Goal: Feedback & Contribution: Submit feedback/report problem

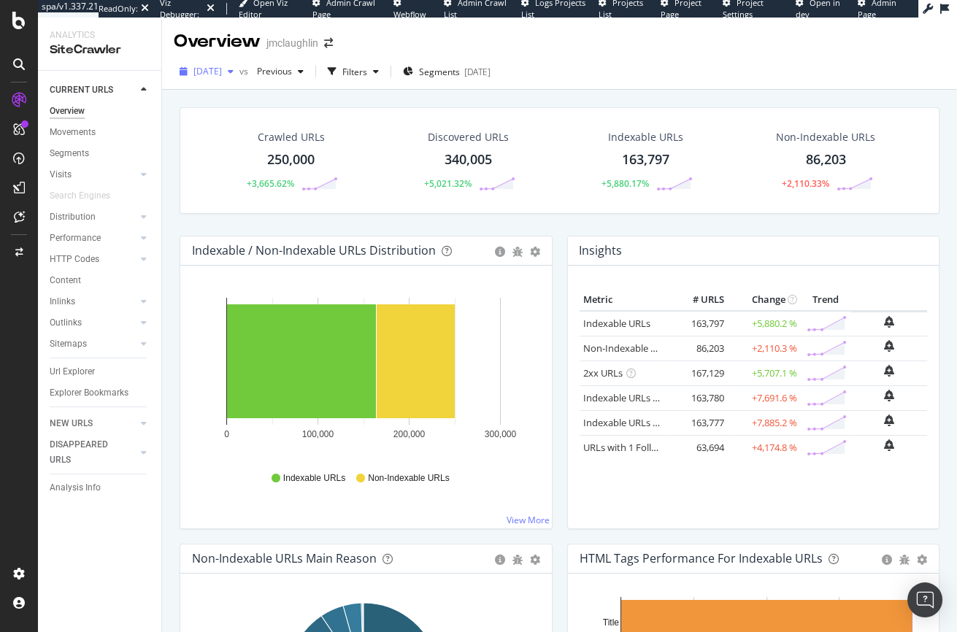
click at [222, 72] on span "[DATE]" at bounding box center [207, 71] width 28 height 12
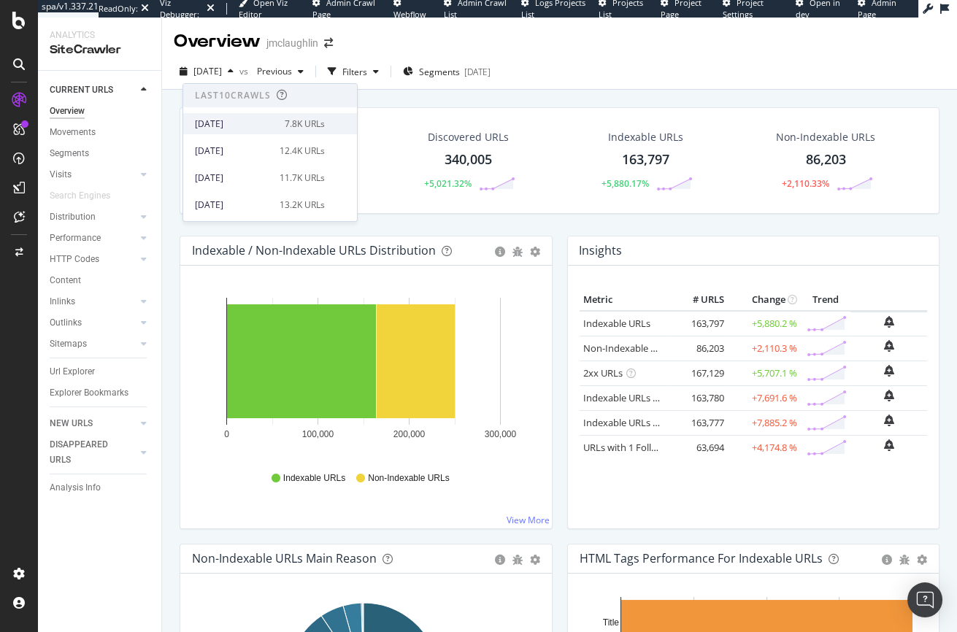
click at [235, 115] on div "[DATE] 7.8K URLs" at bounding box center [270, 123] width 174 height 21
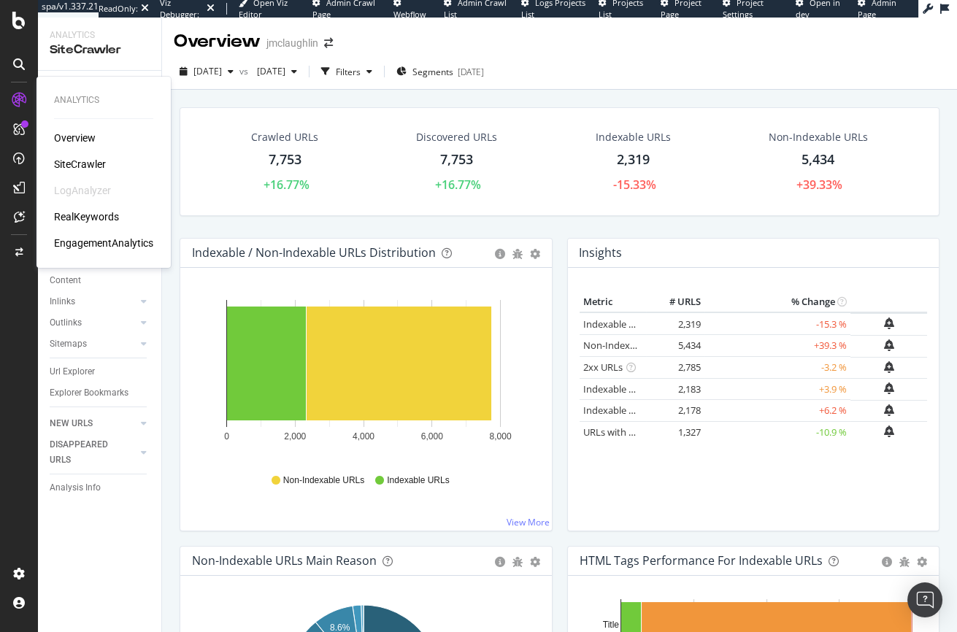
click at [109, 214] on div "RealKeywords" at bounding box center [86, 217] width 65 height 15
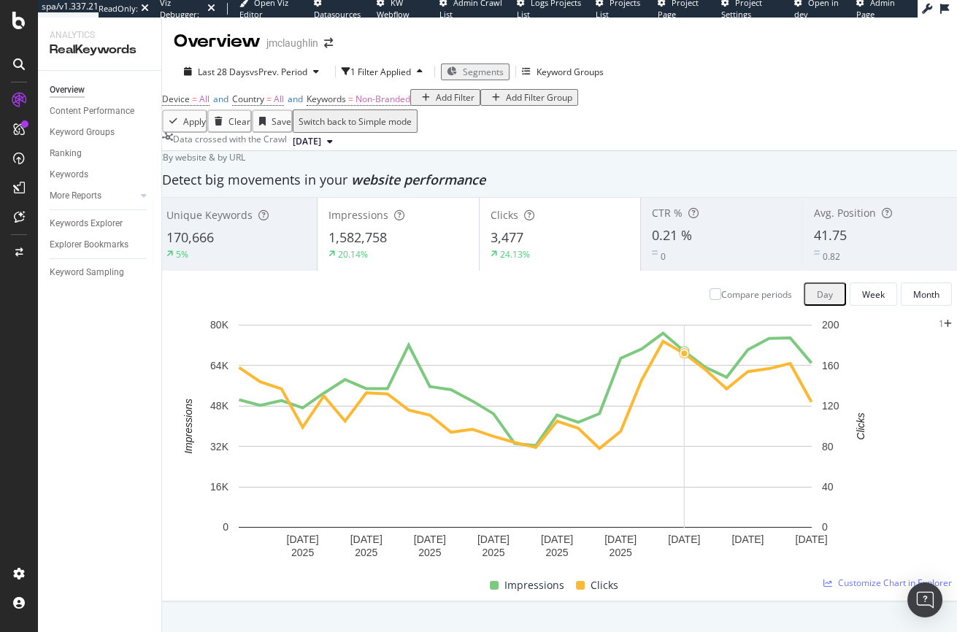
scroll to position [91, 0]
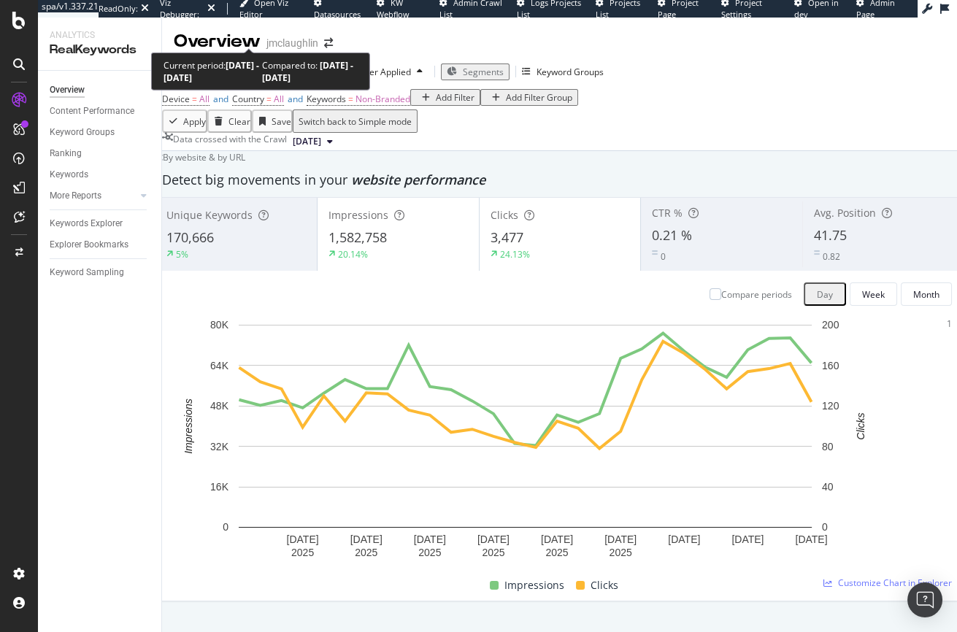
click at [223, 66] on div "Last 28 Days vs Prev. Period" at bounding box center [251, 72] width 147 height 12
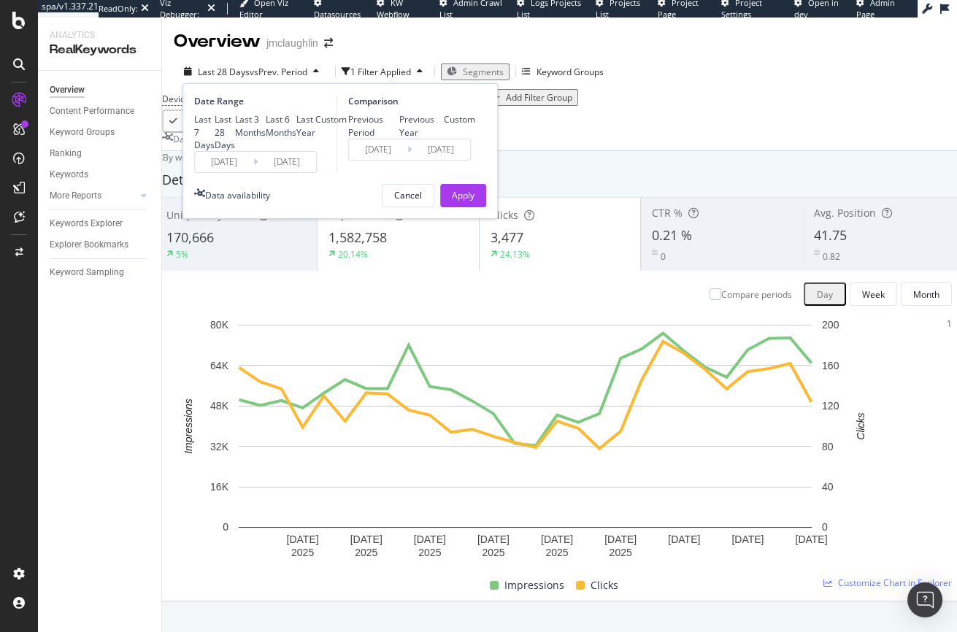
click at [266, 126] on div "Last 6 Months" at bounding box center [266, 126] width 0 height 0
type input "[DATE]"
click at [465, 201] on div "Apply" at bounding box center [463, 195] width 23 height 12
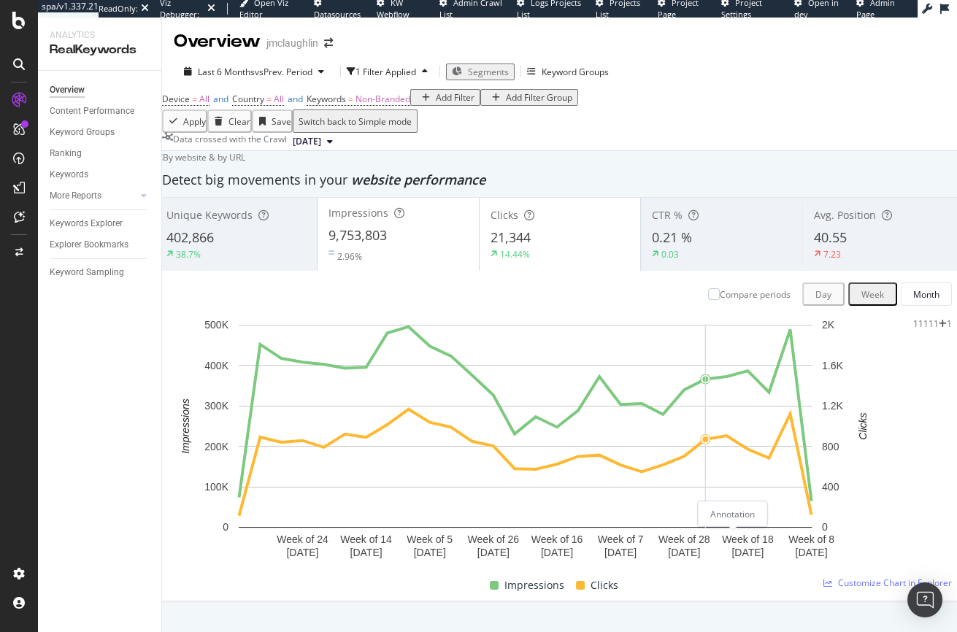
click at [939, 329] on icon "plus" at bounding box center [943, 324] width 8 height 9
click at [201, 510] on textarea at bounding box center [148, 524] width 105 height 29
type textarea "Application Error issue appears to be resolved"
click at [118, 549] on div "button" at bounding box center [108, 553] width 20 height 9
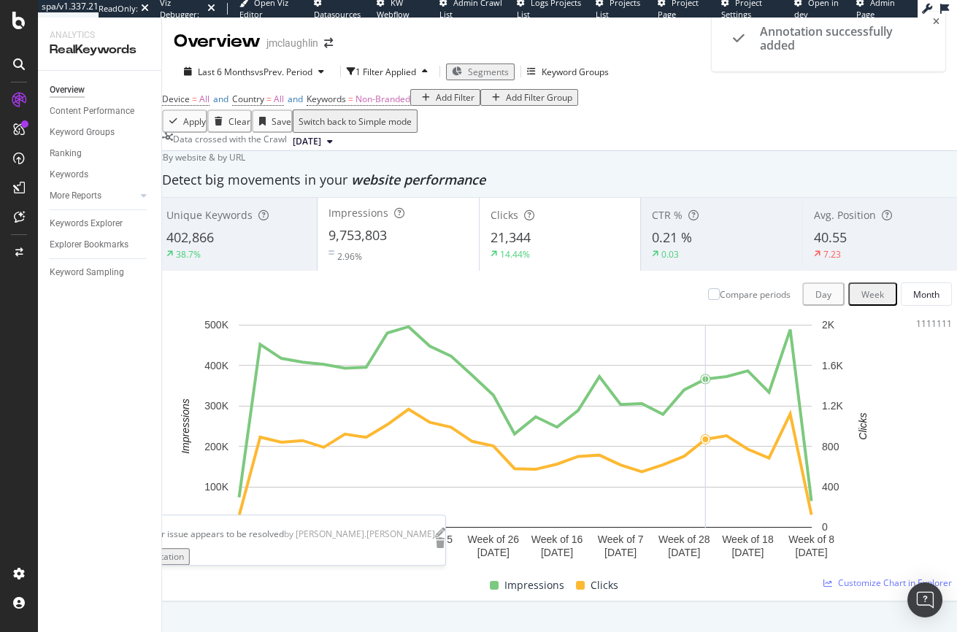
click at [701, 572] on div "Impressions Clicks" at bounding box center [553, 585] width 785 height 27
